Goal: Task Accomplishment & Management: Manage account settings

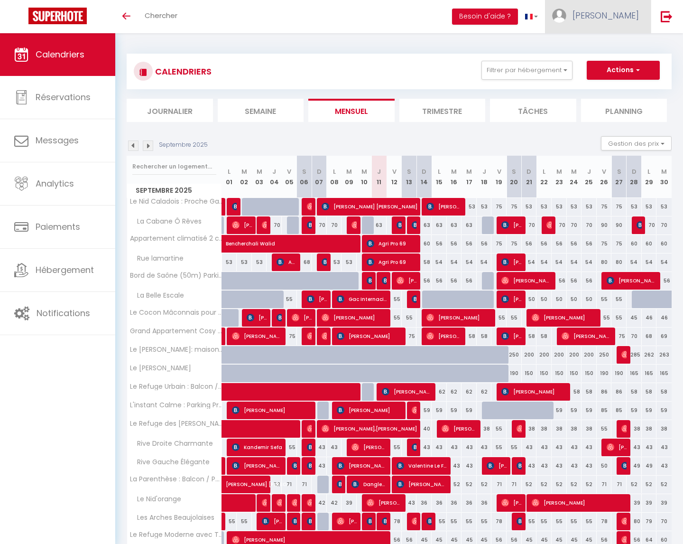
click at [566, 17] on img at bounding box center [559, 16] width 14 height 14
click at [601, 46] on link "Paramètres" at bounding box center [613, 47] width 70 height 16
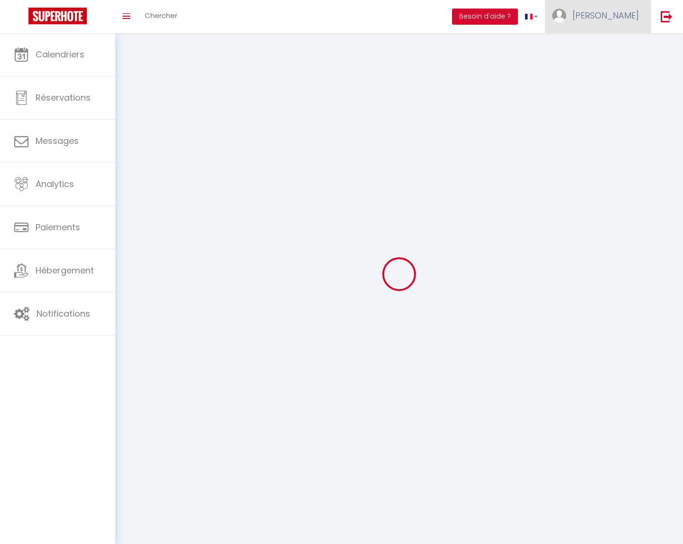
select select "28"
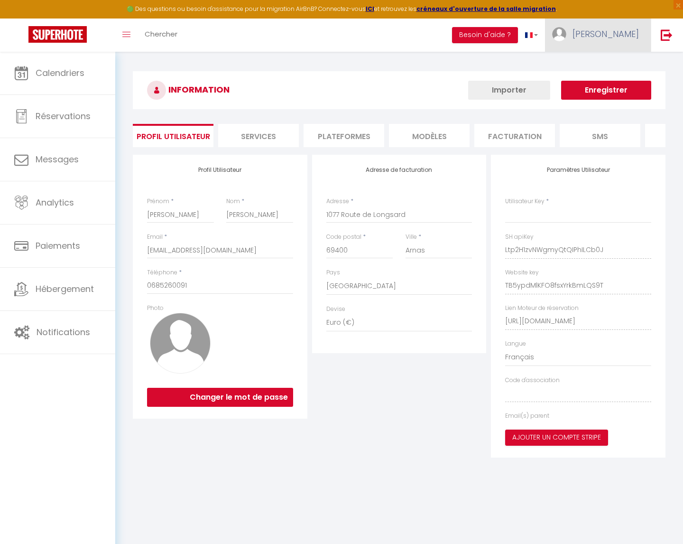
type input "Ltp2H1zvNWgmyQtQIPhILCb0J"
type input "TB5ypdMlKFO8fsxYrkBmLQS9T"
type input "[URL][DOMAIN_NAME]"
select select "fr"
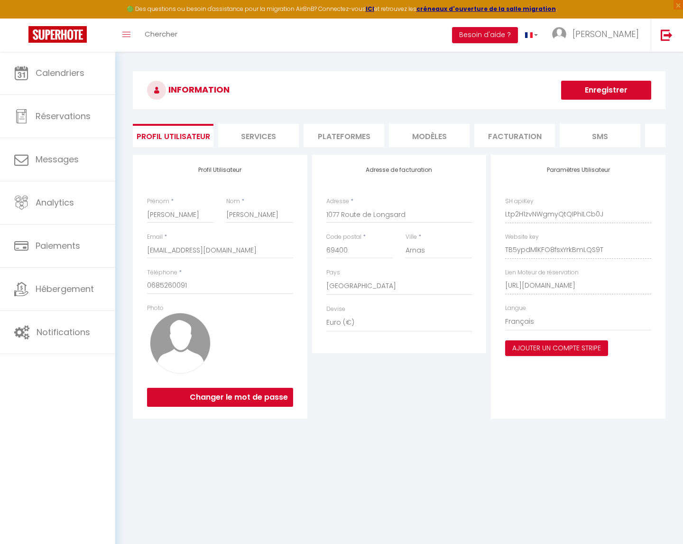
click at [351, 139] on li "Plateformes" at bounding box center [344, 135] width 81 height 23
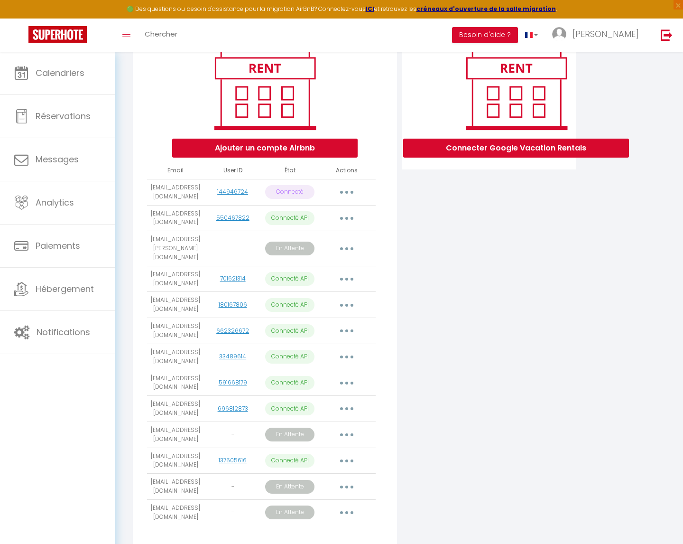
scroll to position [125, 0]
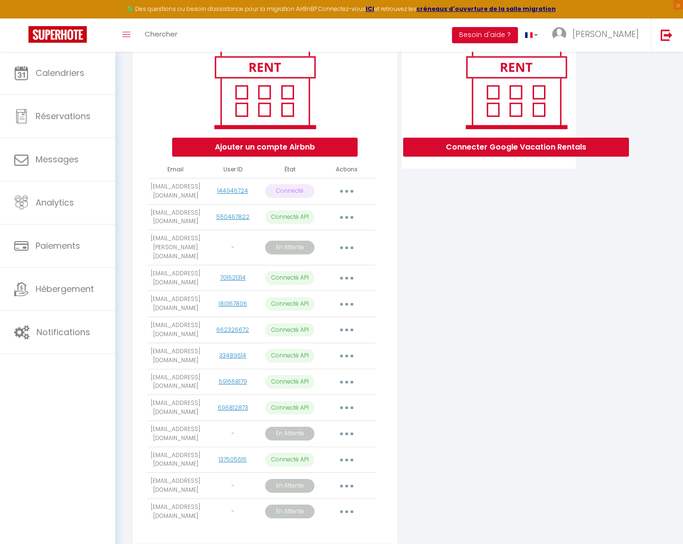
click at [351, 510] on button "button" at bounding box center [347, 511] width 27 height 15
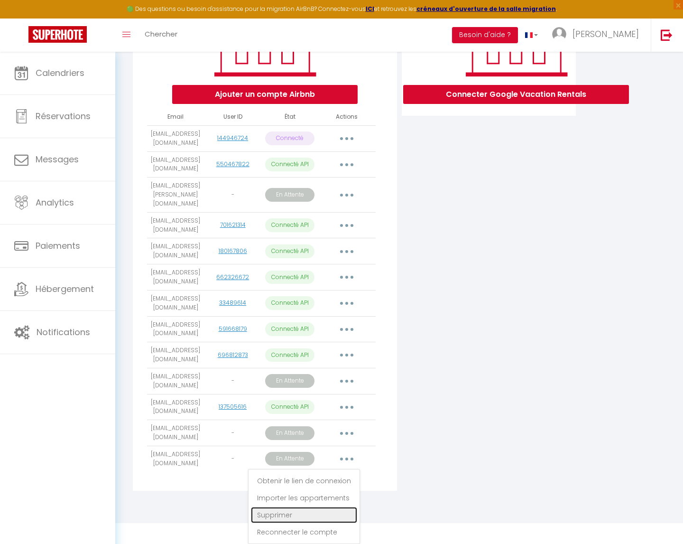
click at [301, 516] on link "Supprimer" at bounding box center [304, 515] width 106 height 16
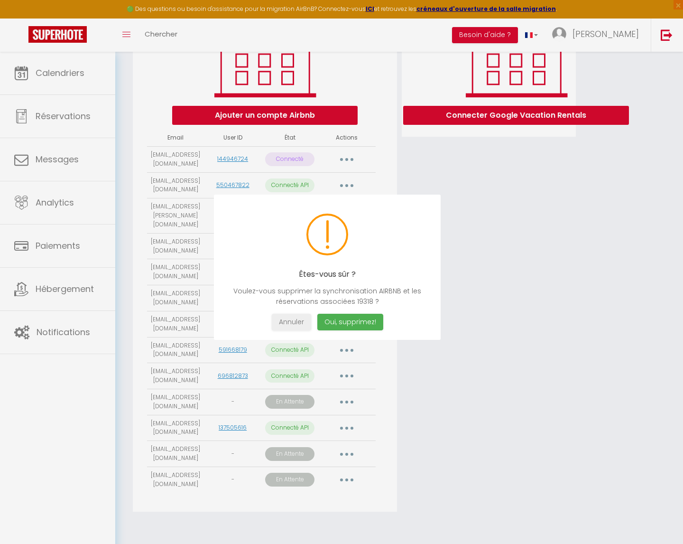
scroll to position [157, 0]
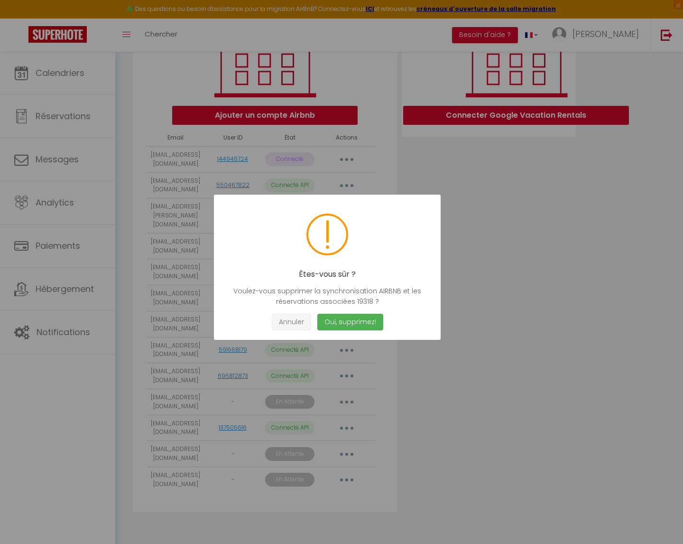
click at [287, 320] on button "Annuler" at bounding box center [291, 322] width 39 height 17
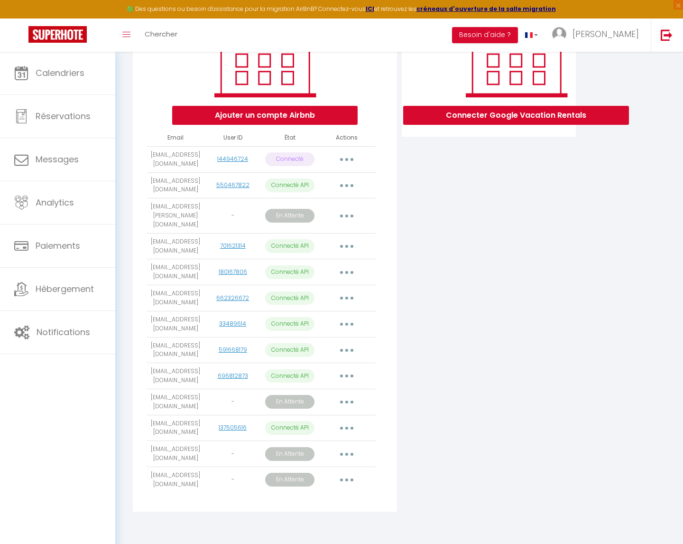
click at [352, 477] on button "button" at bounding box center [347, 479] width 27 height 15
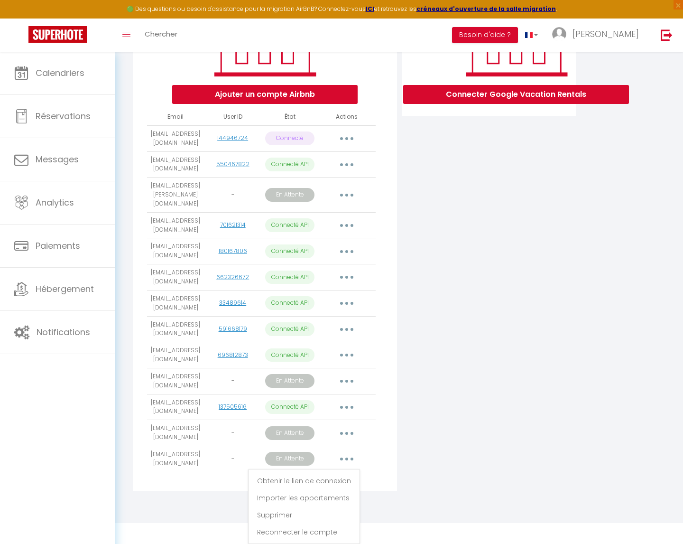
drag, startPoint x: 450, startPoint y: 426, endPoint x: 442, endPoint y: 426, distance: 8.1
click at [450, 424] on div "Connecter Google Vacation Rentals" at bounding box center [488, 236] width 179 height 519
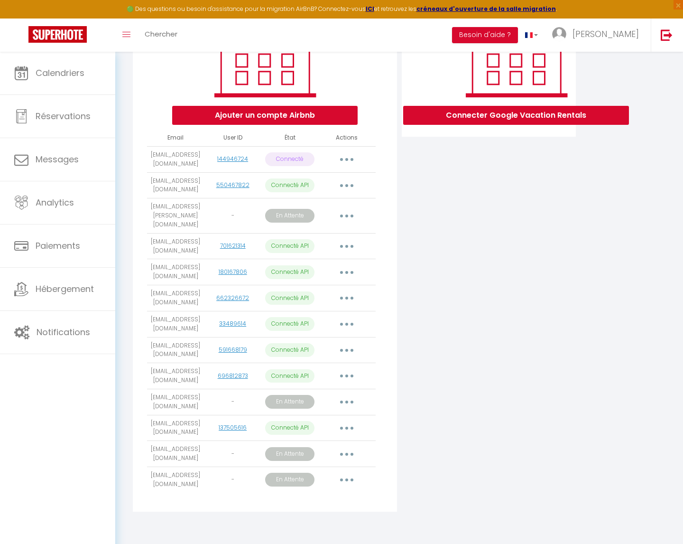
click at [351, 475] on button "button" at bounding box center [347, 479] width 27 height 15
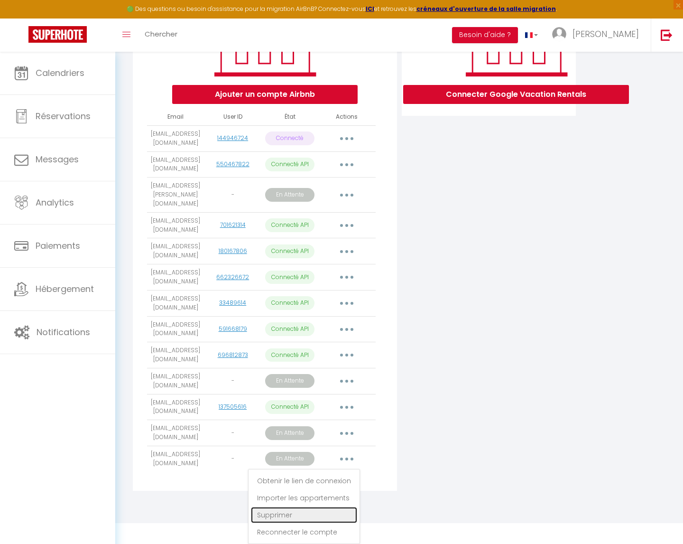
click at [273, 516] on link "Supprimer" at bounding box center [304, 515] width 106 height 16
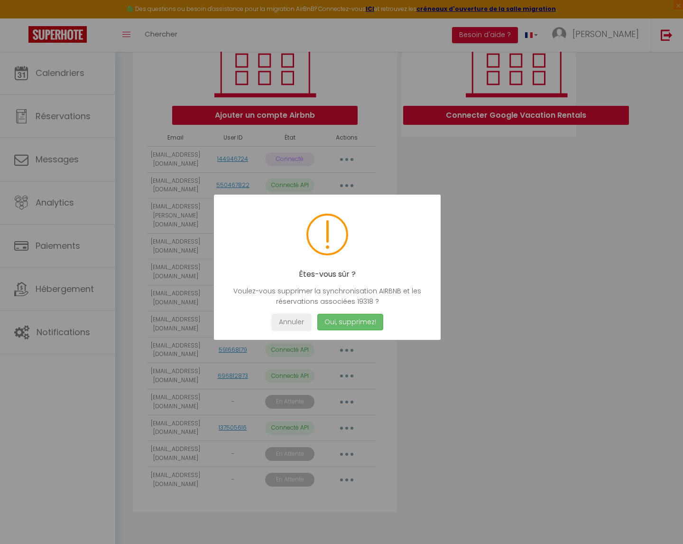
click at [346, 319] on button "Oui, supprimez!" at bounding box center [350, 322] width 66 height 17
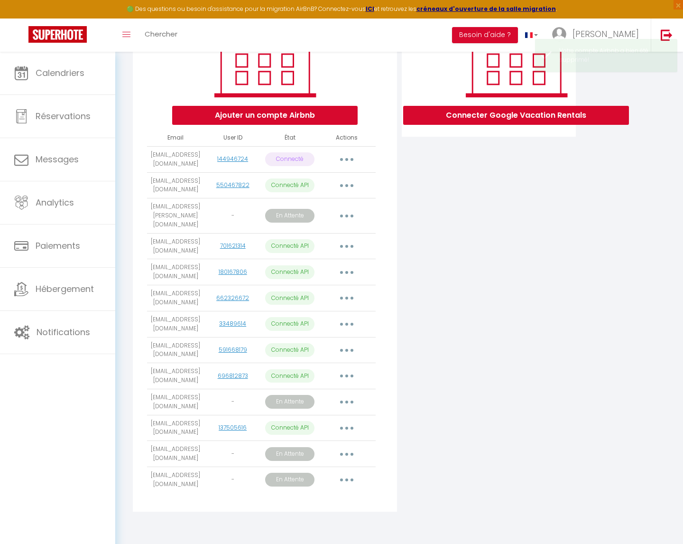
scroll to position [130, 0]
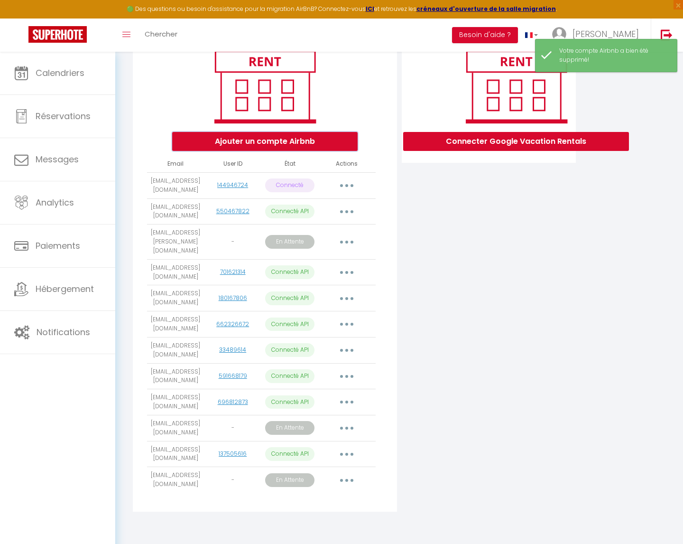
click at [266, 136] on button "Ajouter un compte Airbnb" at bounding box center [264, 141] width 185 height 19
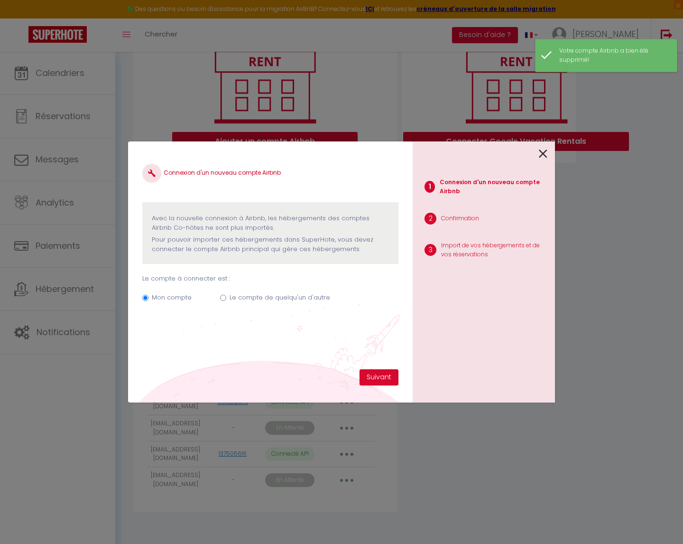
click at [222, 299] on input "Le compte de quelqu'un d'autre" at bounding box center [223, 298] width 6 height 6
radio input "true"
radio input "false"
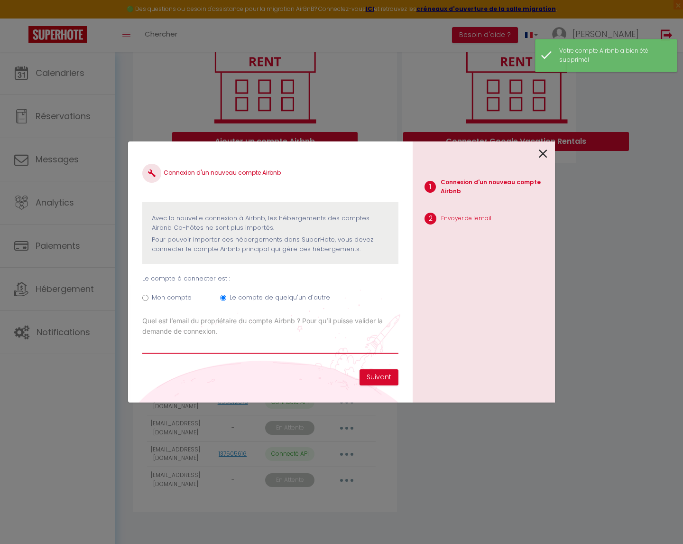
click at [214, 346] on input "Email connexion Airbnb" at bounding box center [270, 344] width 256 height 17
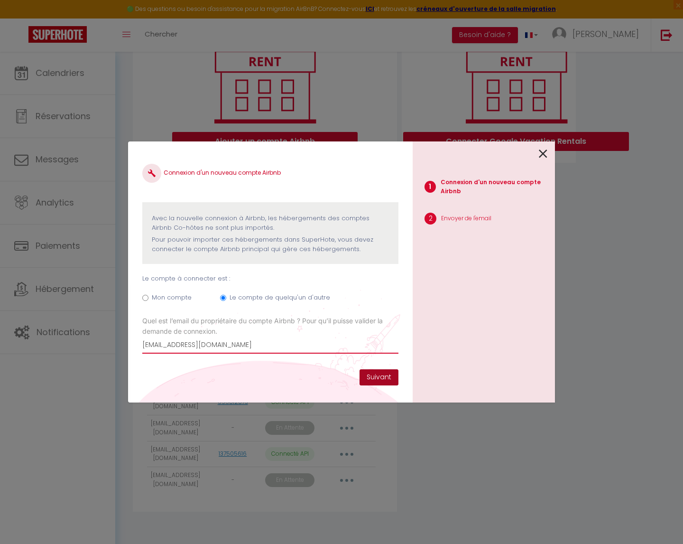
type input "[EMAIL_ADDRESS][DOMAIN_NAME]"
click at [377, 376] on button "Suivant" at bounding box center [379, 377] width 39 height 16
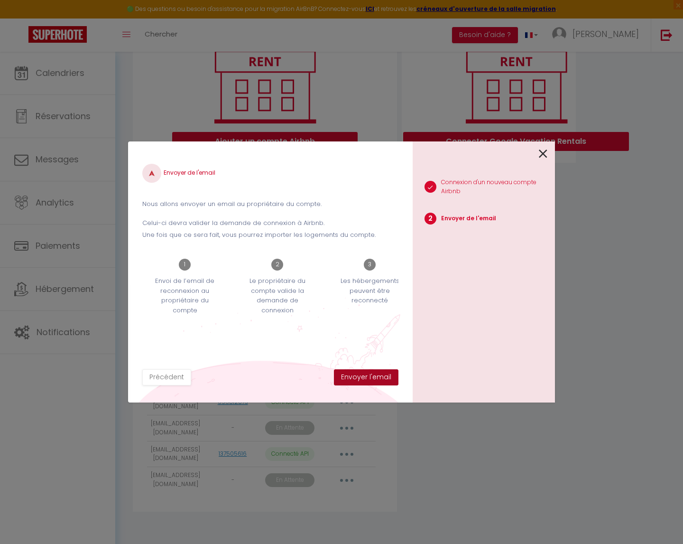
click at [377, 376] on button "Envoyer l'email" at bounding box center [366, 377] width 65 height 16
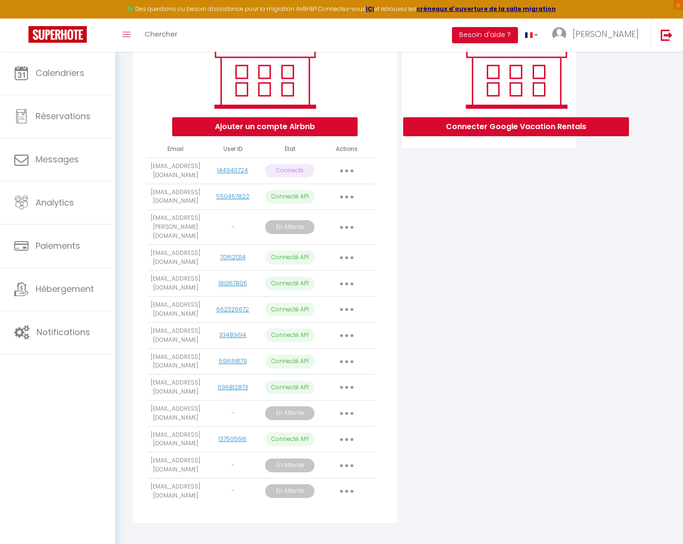
scroll to position [157, 0]
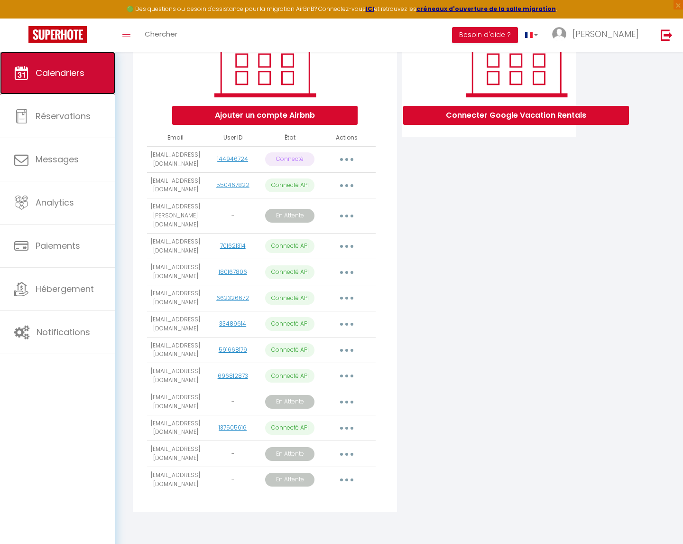
click at [29, 63] on link "Calendriers" at bounding box center [57, 73] width 115 height 43
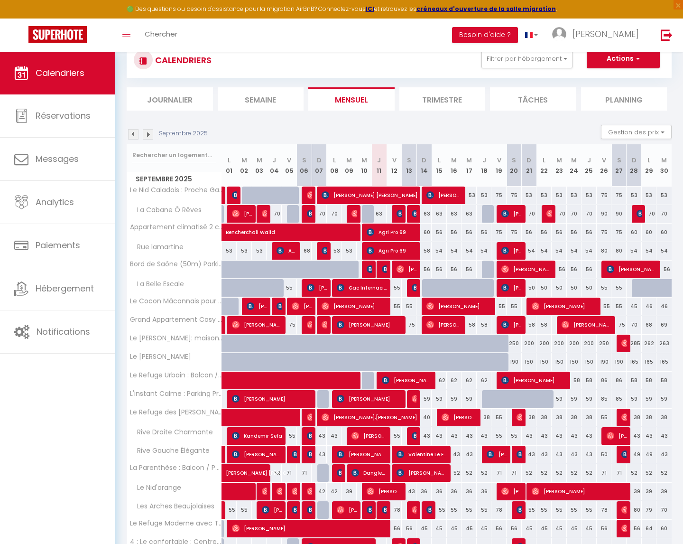
scroll to position [146, 0]
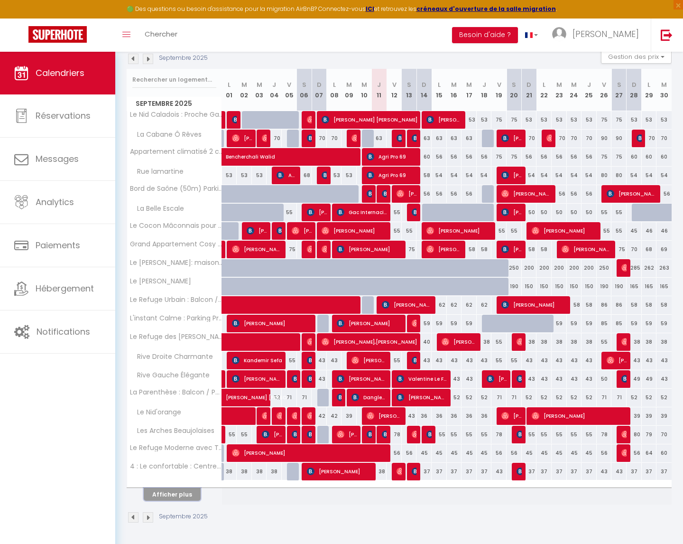
click at [171, 495] on button "Afficher plus" at bounding box center [172, 494] width 57 height 13
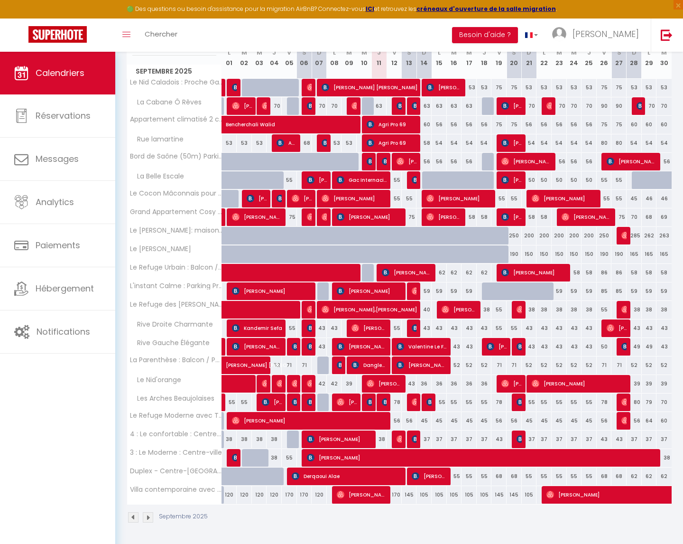
scroll to position [175, 0]
